Goal: Transaction & Acquisition: Subscribe to service/newsletter

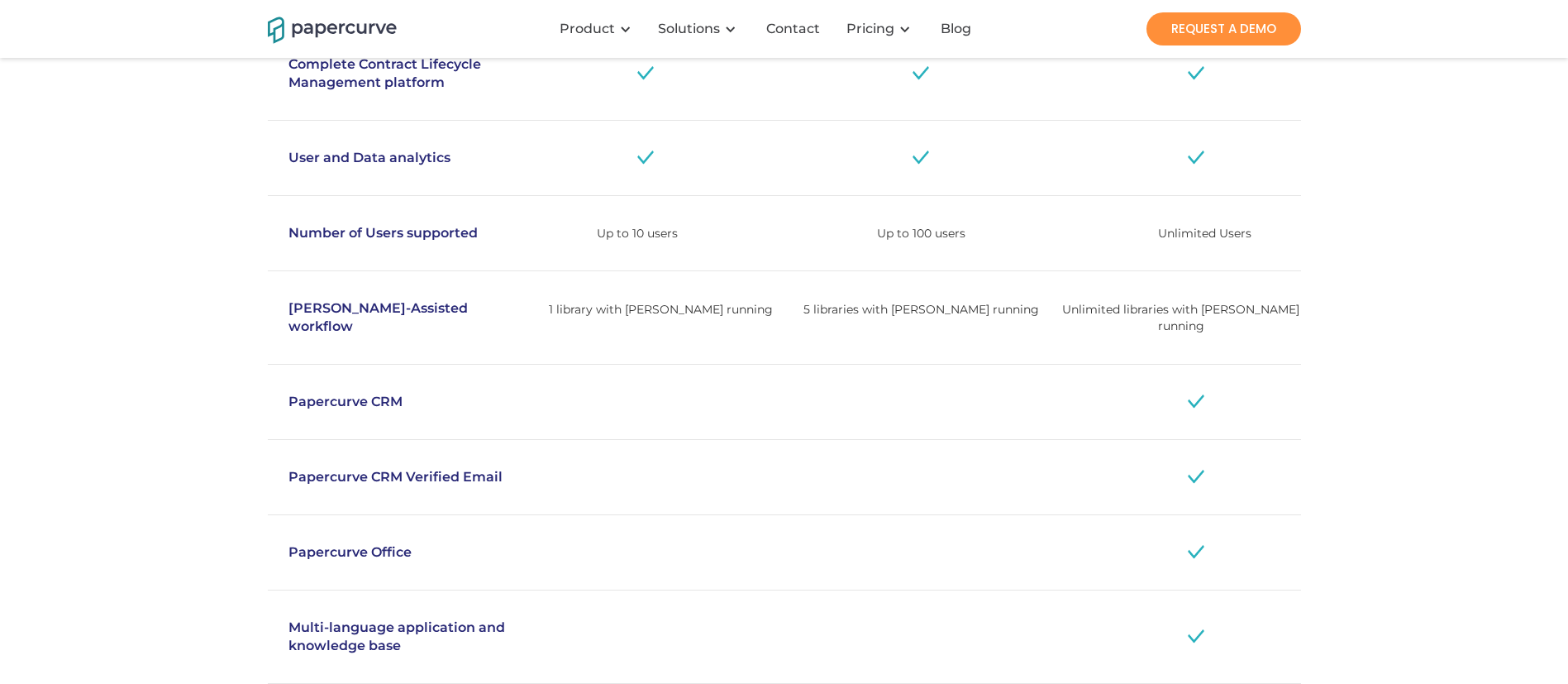
scroll to position [1689, 0]
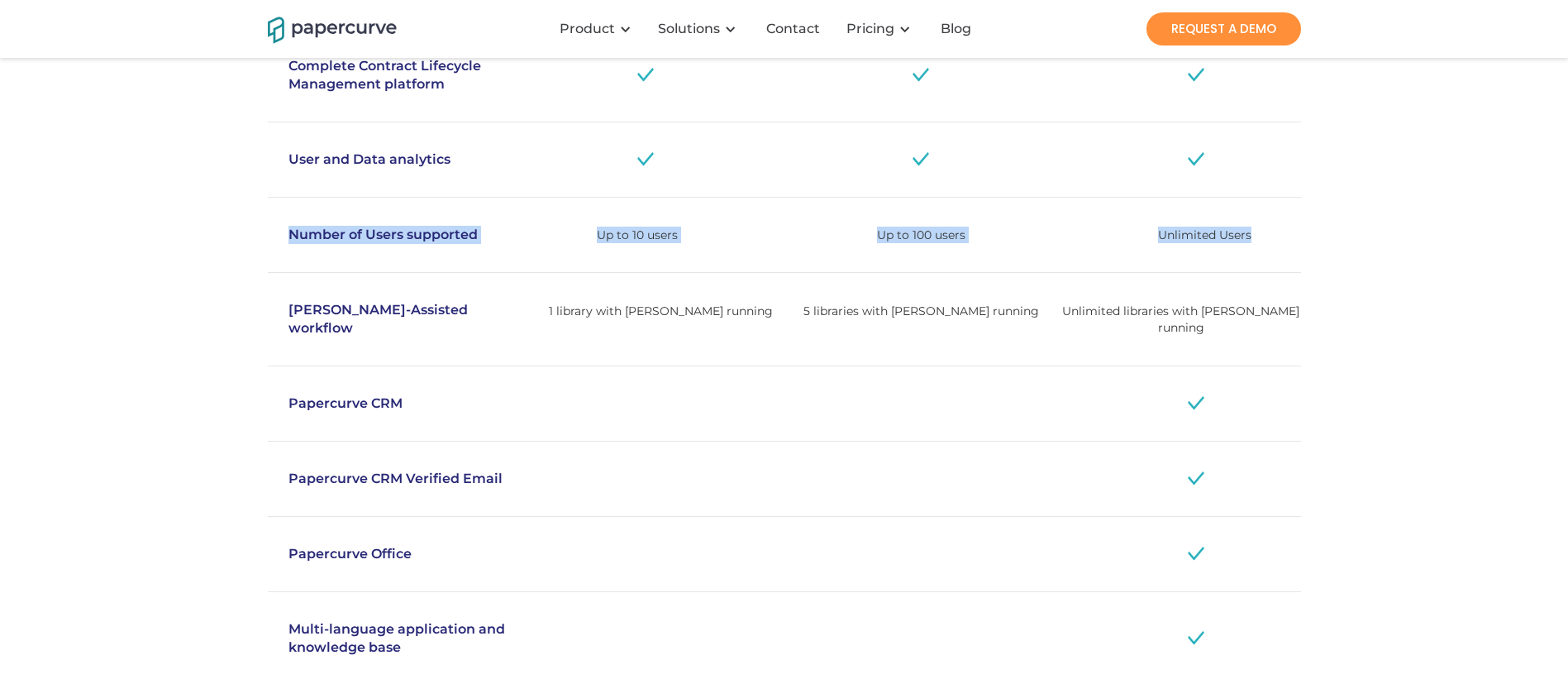
drag, startPoint x: 281, startPoint y: 243, endPoint x: 1269, endPoint y: 243, distance: 988.0
click at [1269, 243] on div "Number of Users supported Up to 10 users Up to 100 users Unlimited Users" at bounding box center [784, 235] width 1033 height 76
copy div "Number of Users supported Up to 10 users Up to 100 users Unlimited Users"
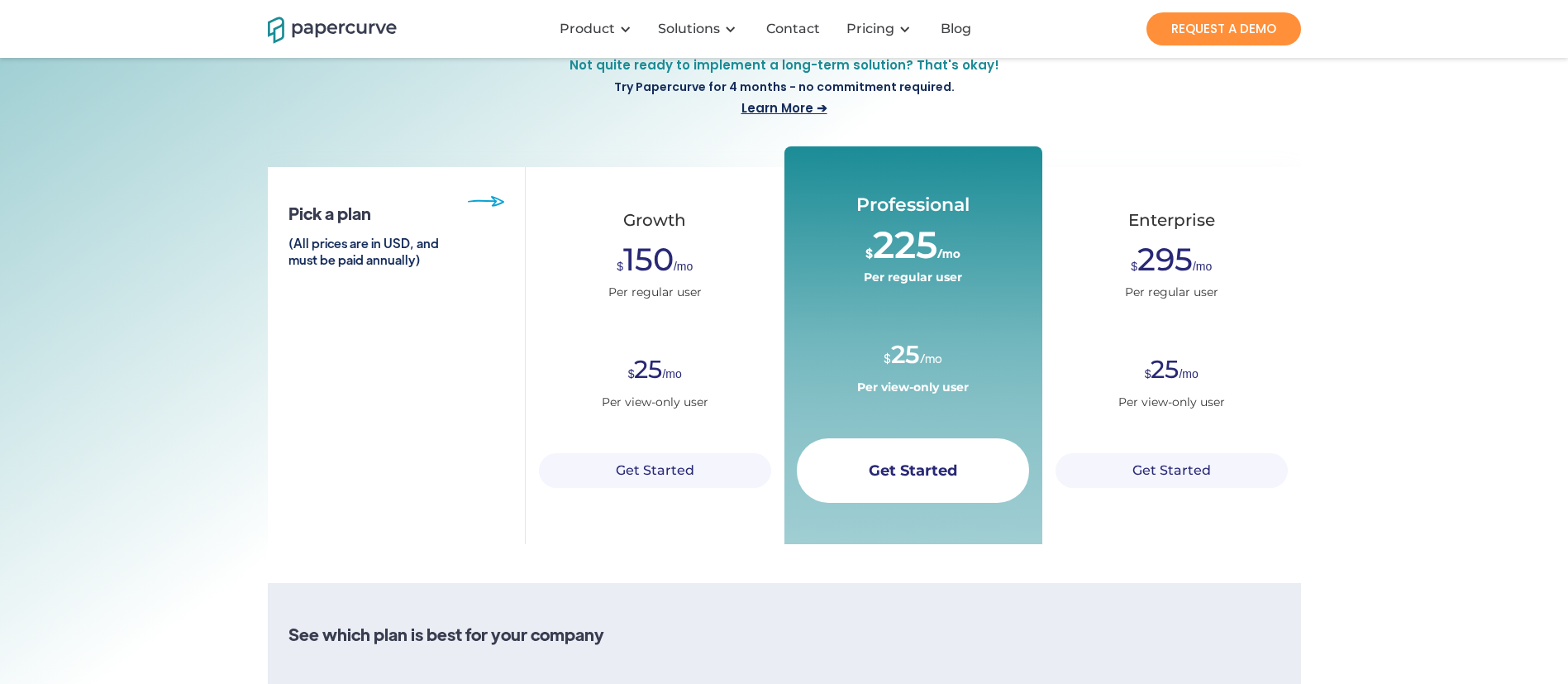
scroll to position [250, 0]
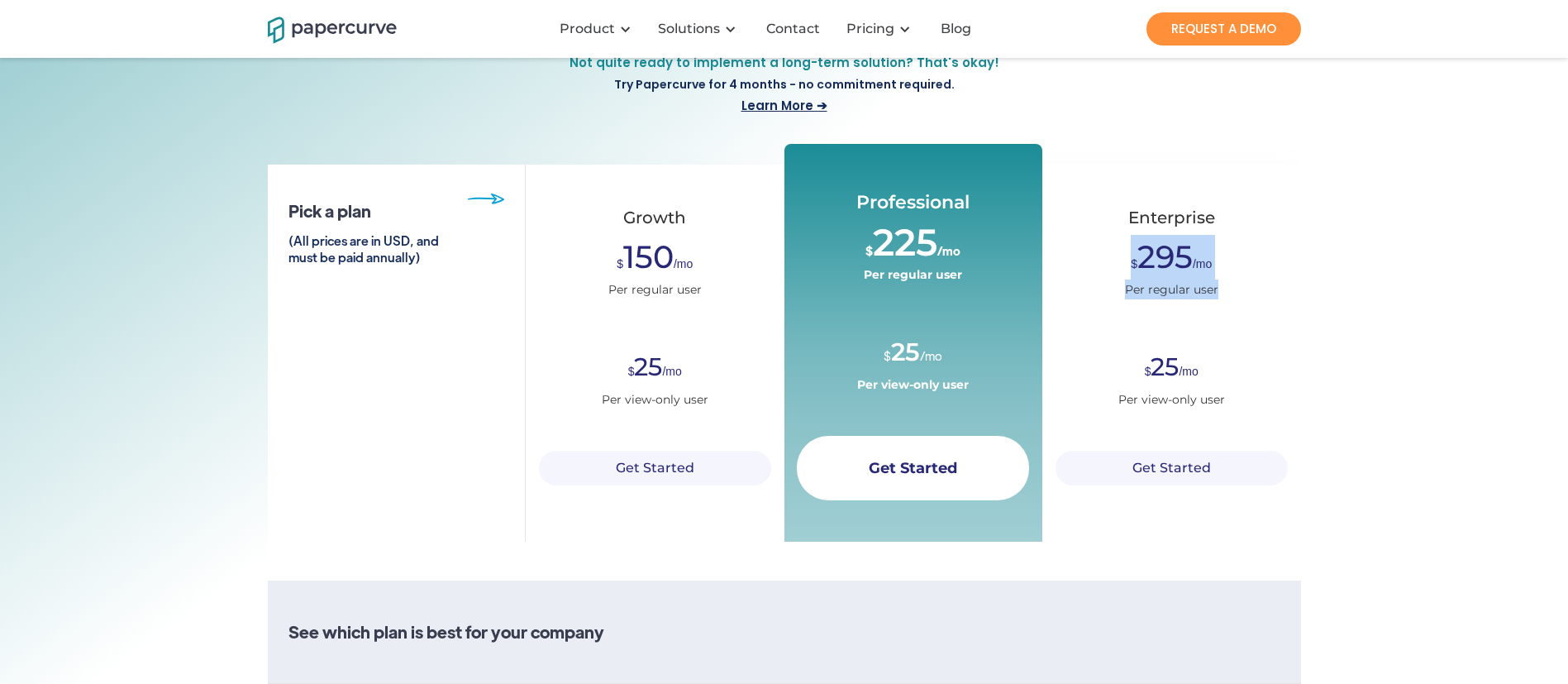
drag, startPoint x: 1128, startPoint y: 282, endPoint x: 1234, endPoint y: 314, distance: 110.7
click at [1234, 314] on div "Enterprise $ 295 /mo Per regular user $ 25 /mo Per view-only user Get Started" at bounding box center [1171, 353] width 259 height 377
drag, startPoint x: 1129, startPoint y: 390, endPoint x: 1240, endPoint y: 430, distance: 118.0
click at [1240, 430] on div "Enterprise $ 295 /mo Per regular user $ 25 /mo Per view-only user Get Started" at bounding box center [1171, 353] width 259 height 377
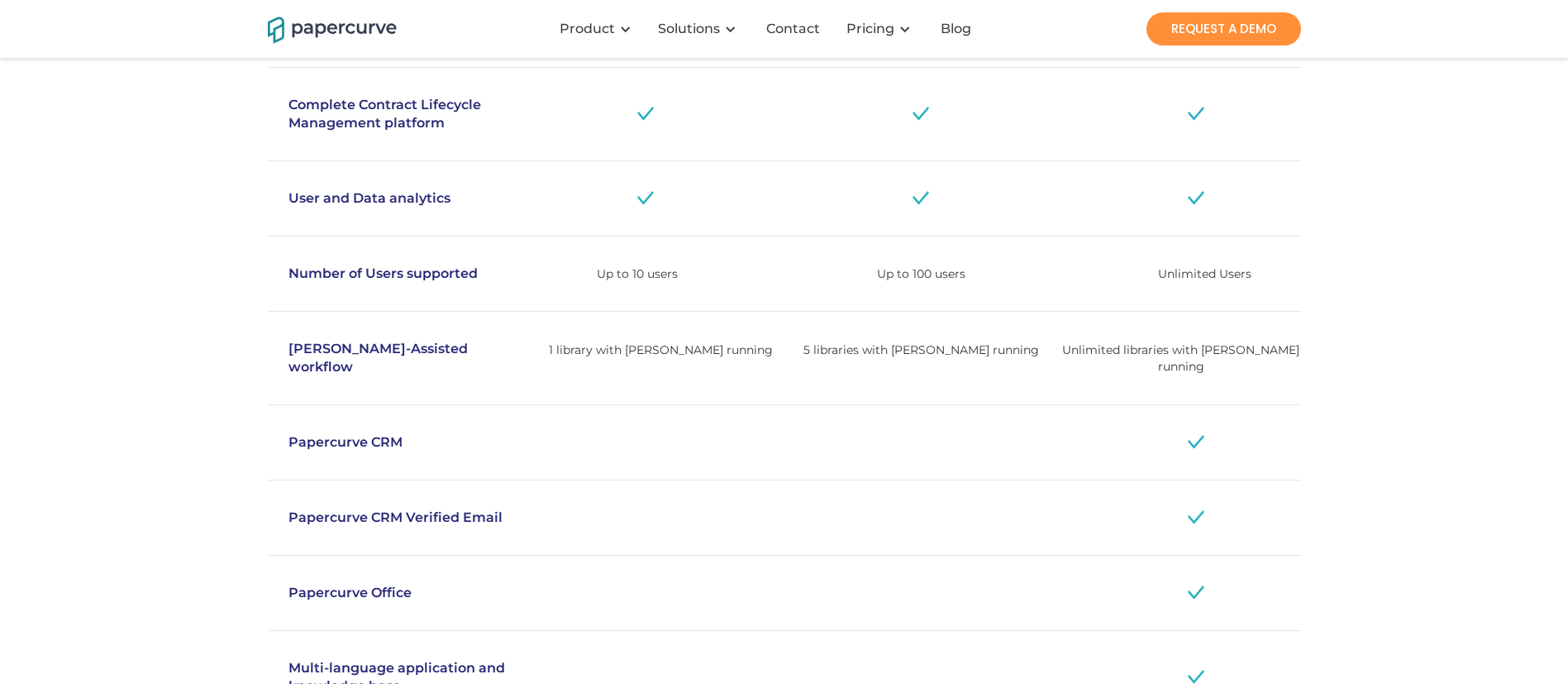
scroll to position [1652, 0]
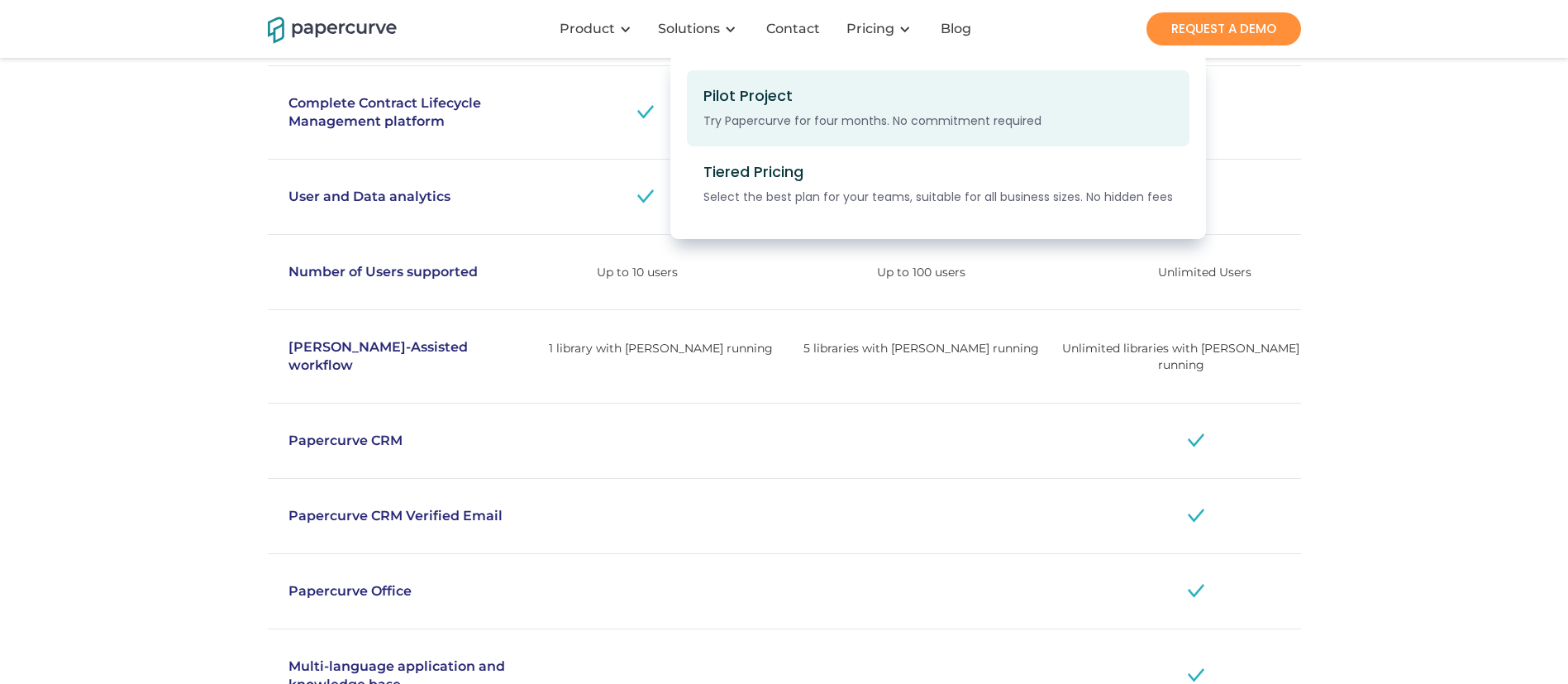
click at [888, 102] on div "Pilot Project Try Papercurve for four months. No commitment required" at bounding box center [867, 108] width 329 height 43
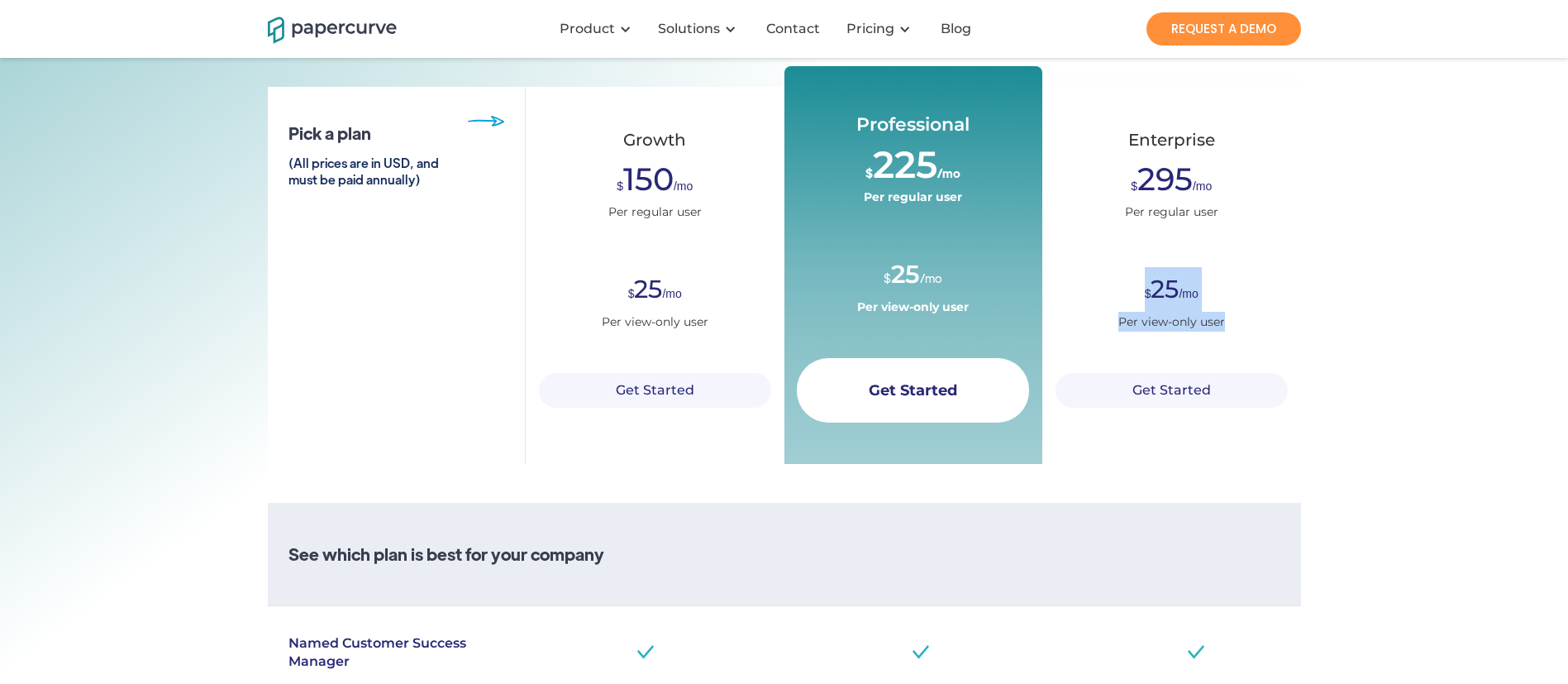
scroll to position [332, 0]
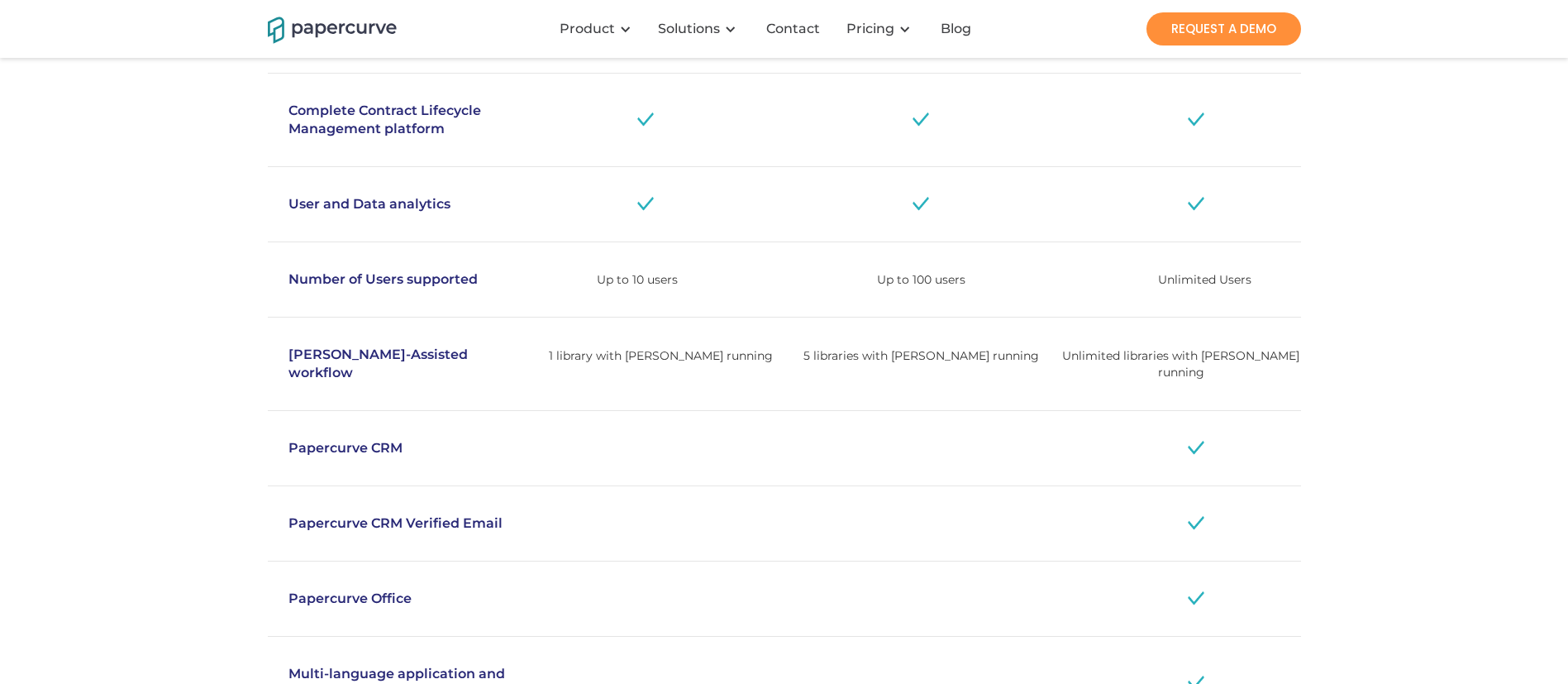
scroll to position [1628, 0]
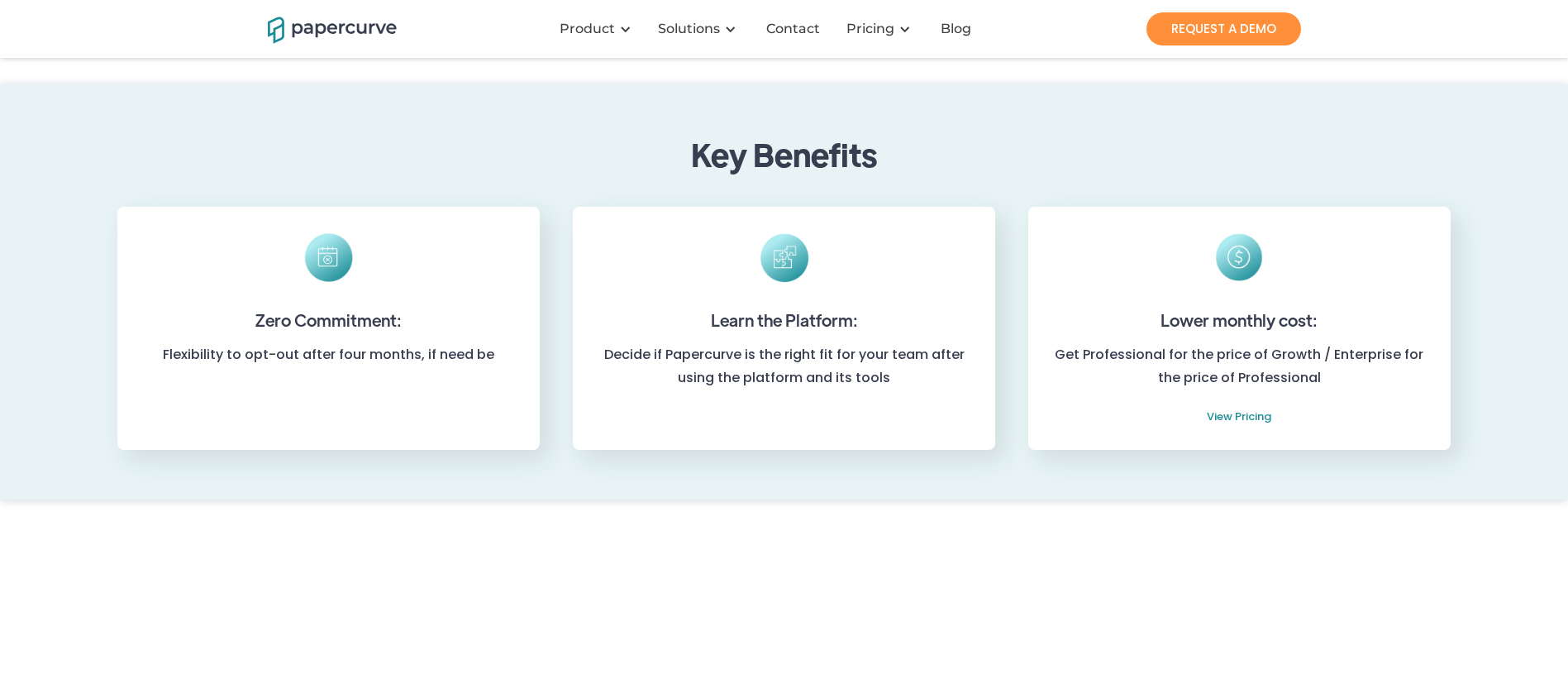
scroll to position [489, 0]
